Goal: Transaction & Acquisition: Subscribe to service/newsletter

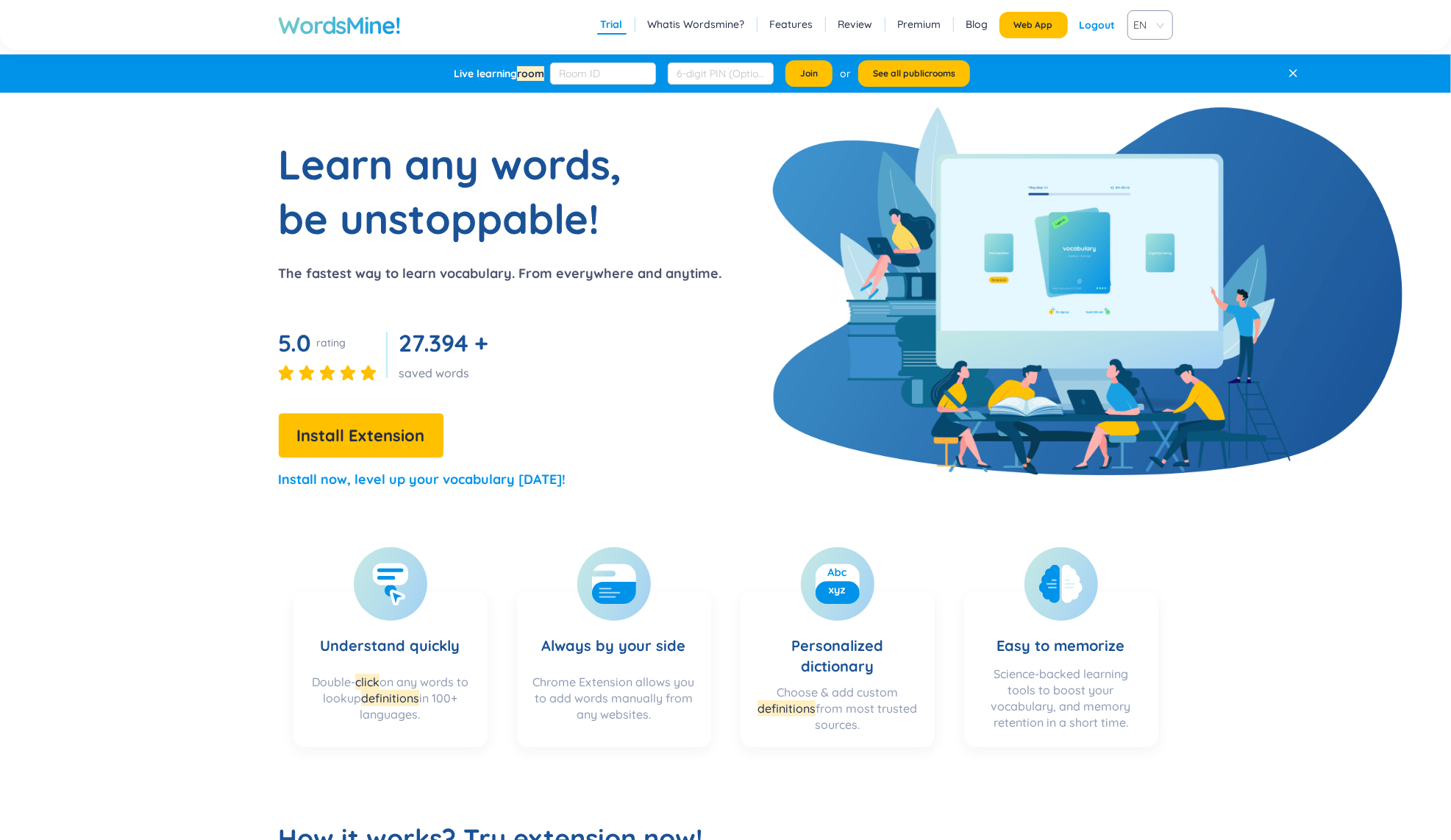
click at [1009, 264] on section "Learn any words, be unstoppable! The fastest way to learn vocabulary. From ever…" at bounding box center [726, 319] width 1130 height 366
click at [1085, 26] on div "Logout" at bounding box center [1098, 25] width 36 height 26
click at [1026, 201] on section "Learn any words, be unstoppable! The fastest way to learn vocabulary. From ever…" at bounding box center [726, 319] width 1130 height 366
click at [1090, 21] on link "Login" at bounding box center [1102, 25] width 27 height 26
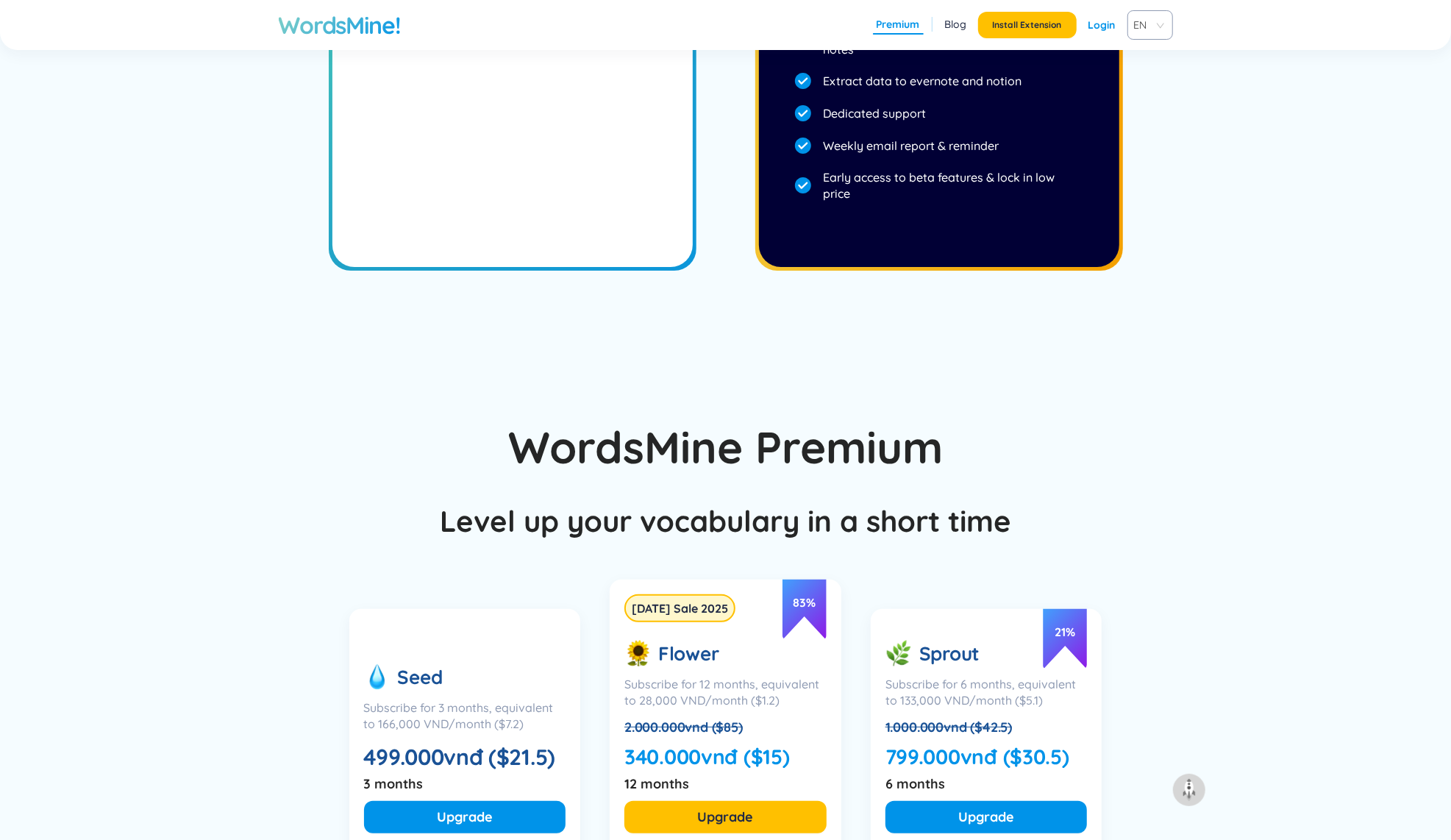
scroll to position [4510, 0]
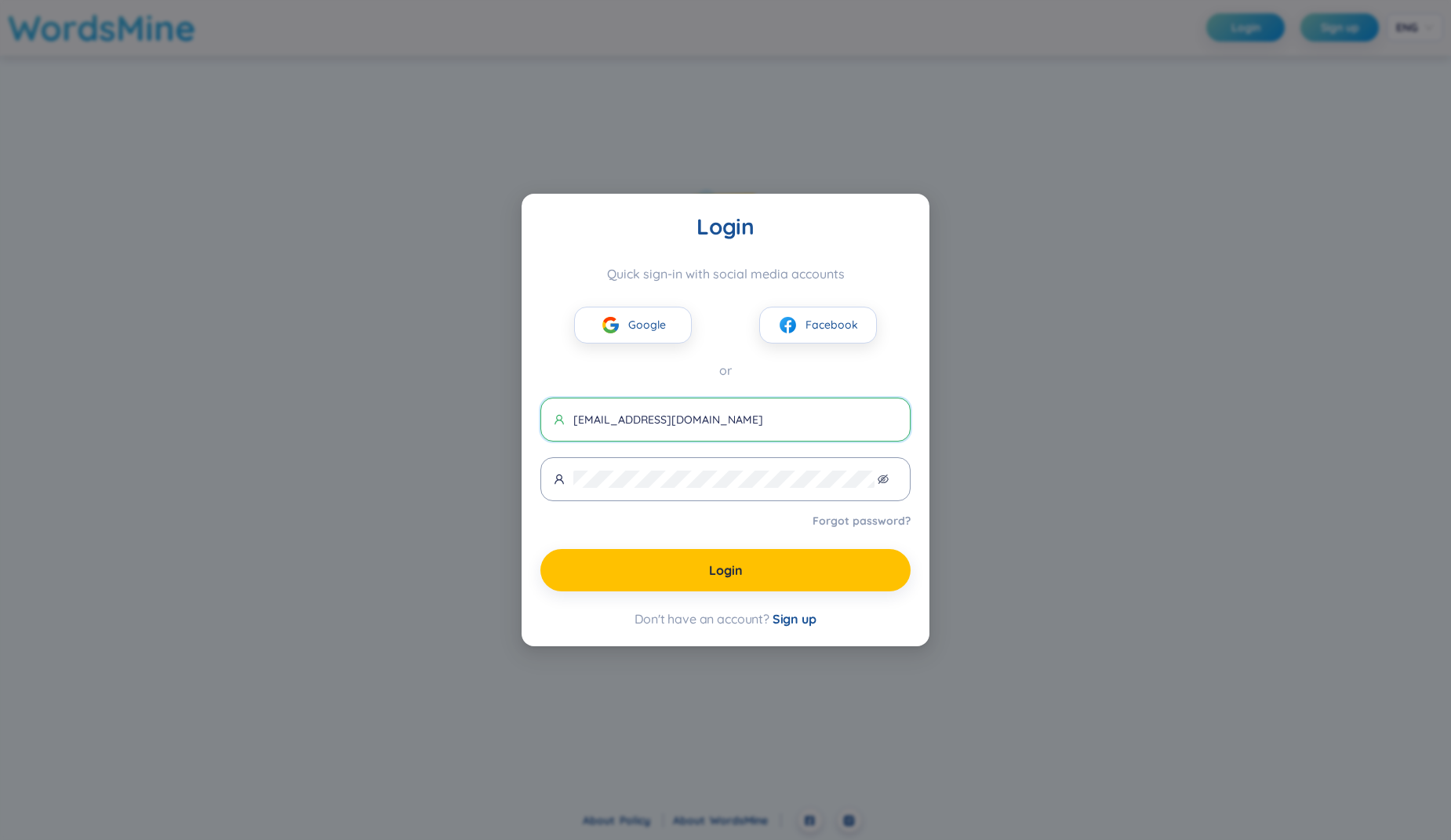
type input "an1@gmail.com"
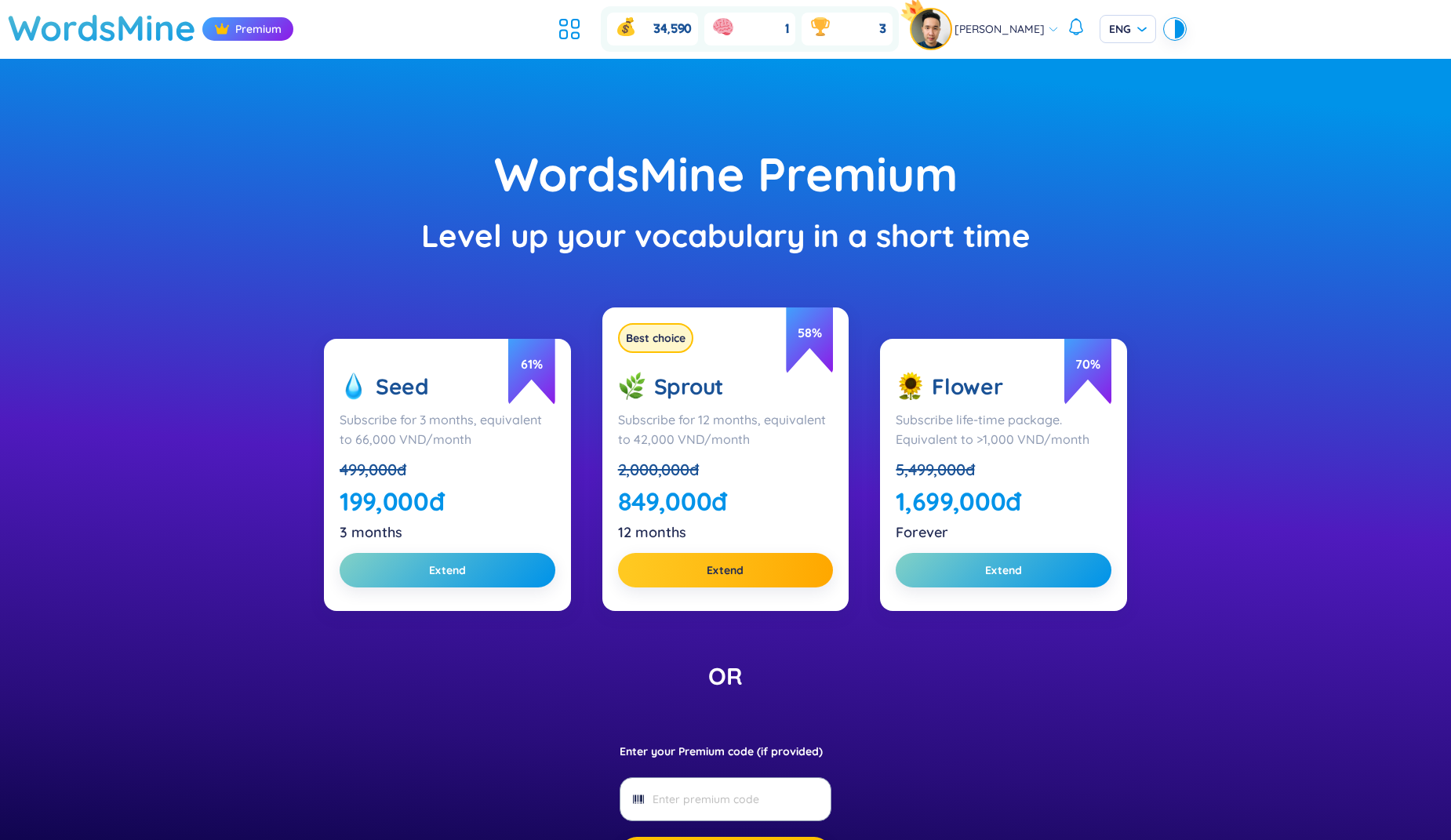
click at [1009, 221] on div "Level up your vocabulary in a short time" at bounding box center [726, 236] width 1294 height 49
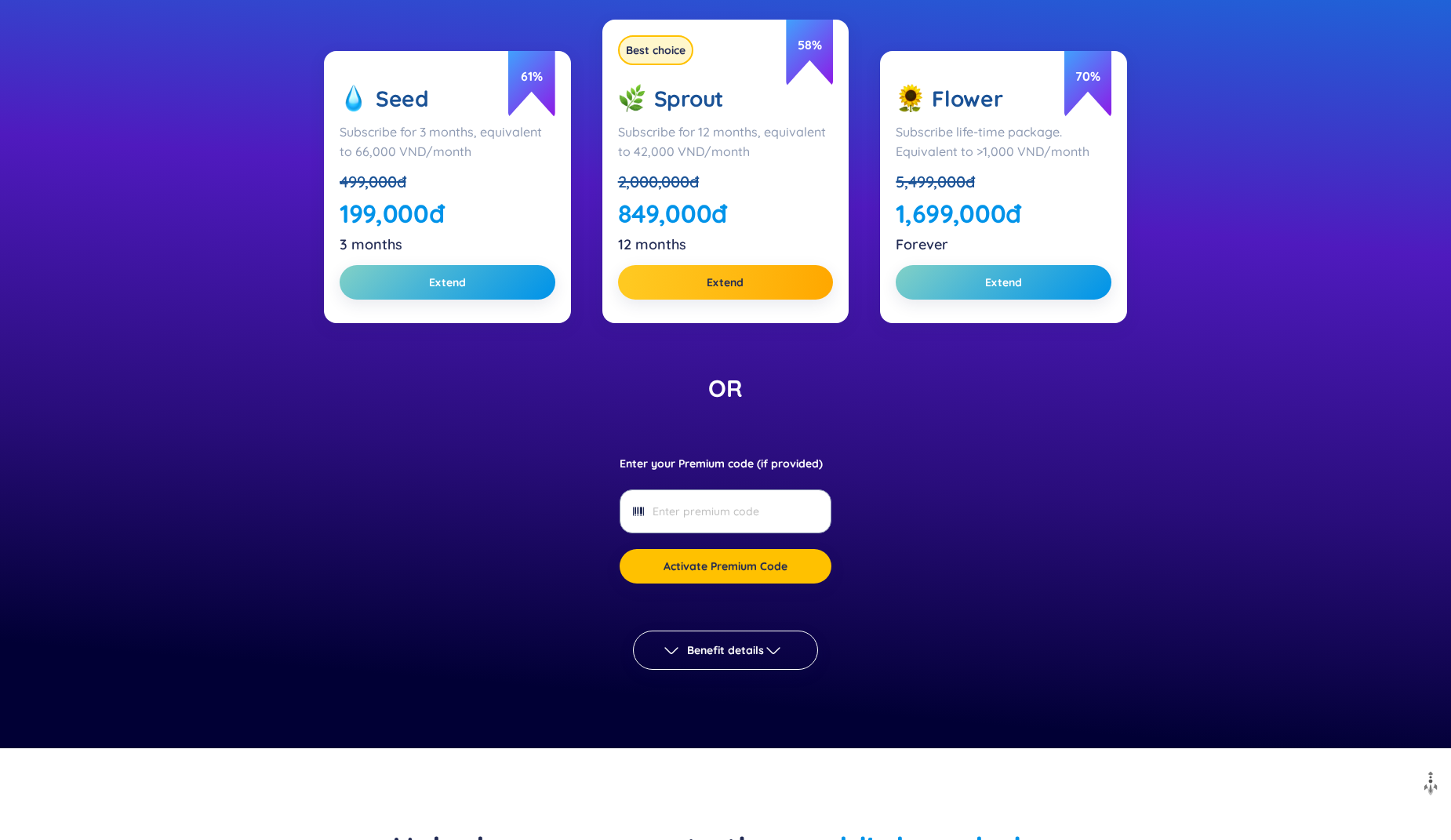
scroll to position [327, 0]
